Goal: Information Seeking & Learning: Learn about a topic

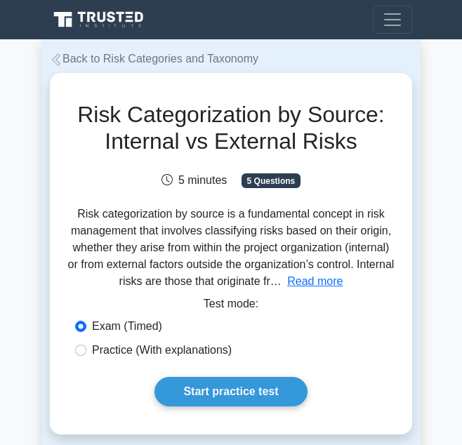
click at [141, 65] on link "Back to Risk Categories and Taxonomy" at bounding box center [154, 59] width 209 height 12
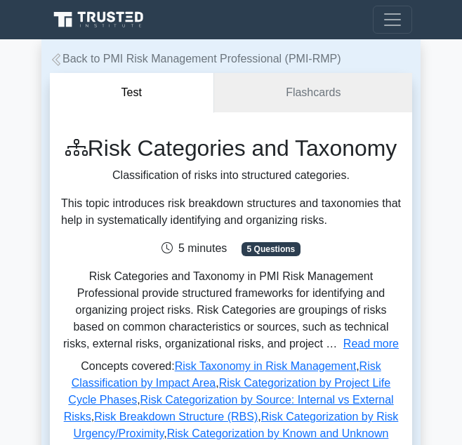
click at [100, 55] on link "Back to PMI Risk Management Professional (PMI-RMP)" at bounding box center [195, 59] width 291 height 12
